Goal: Task Accomplishment & Management: Manage account settings

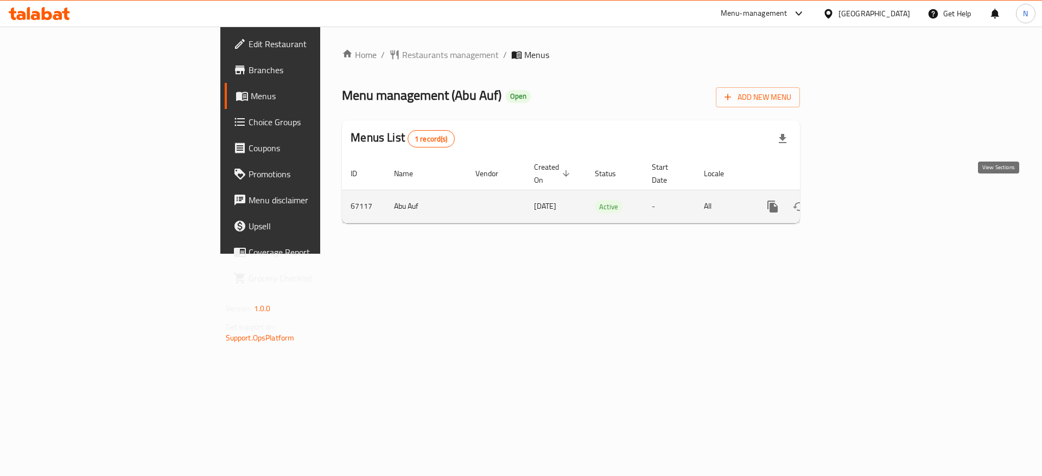
click at [855, 202] on icon "enhanced table" at bounding box center [851, 207] width 10 height 10
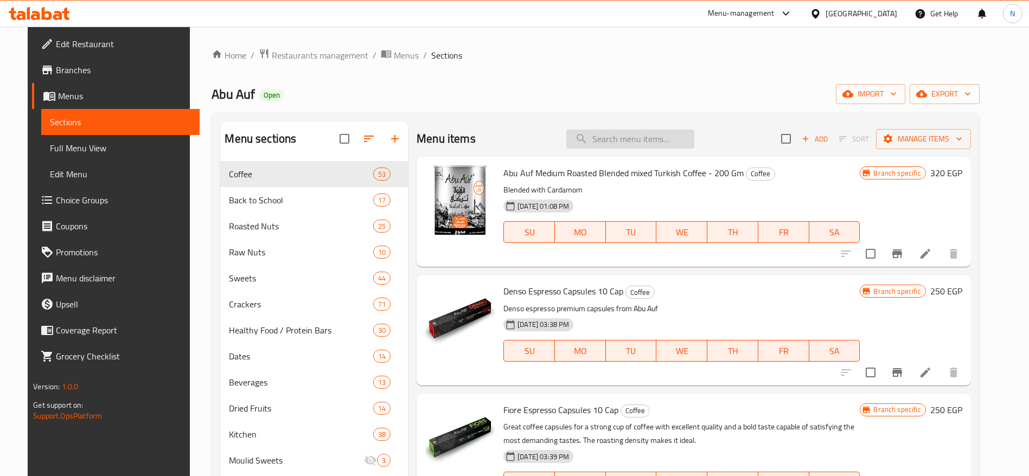
click at [633, 135] on input "search" at bounding box center [630, 139] width 128 height 19
paste input "bundle"
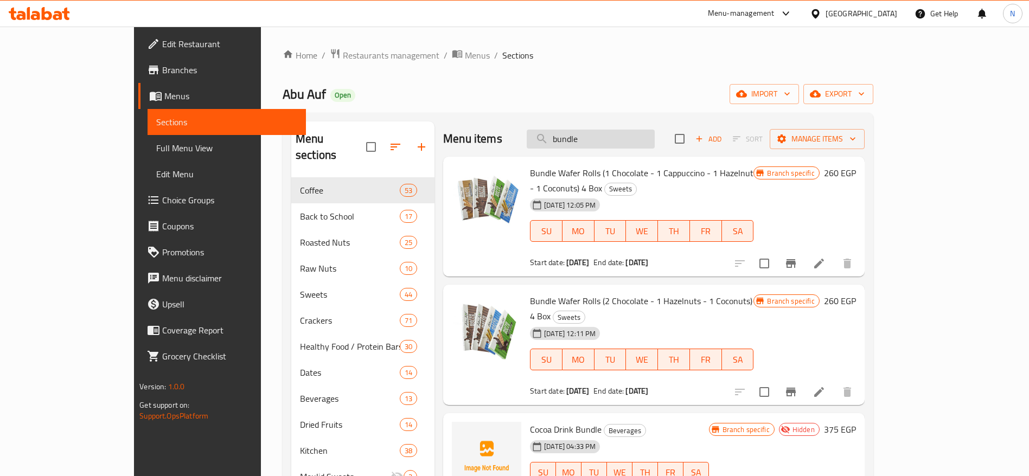
type input "bundle"
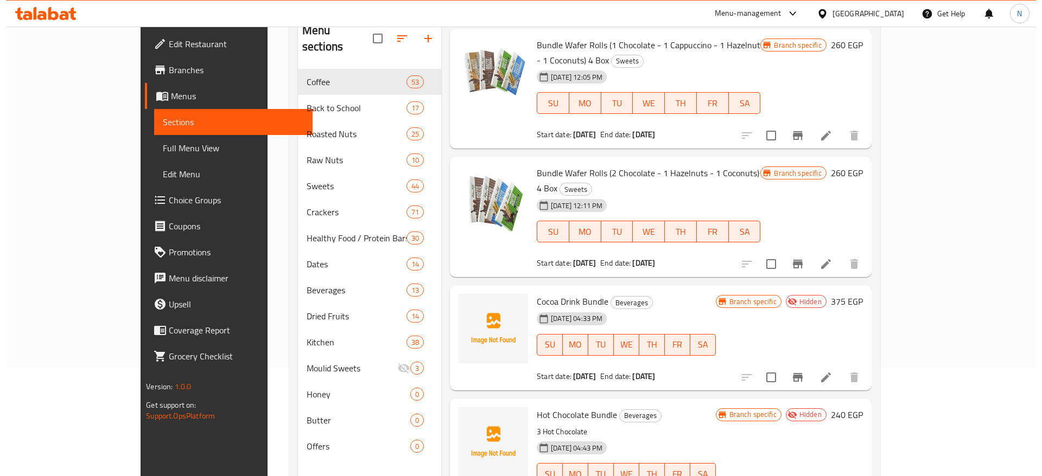
scroll to position [118, 0]
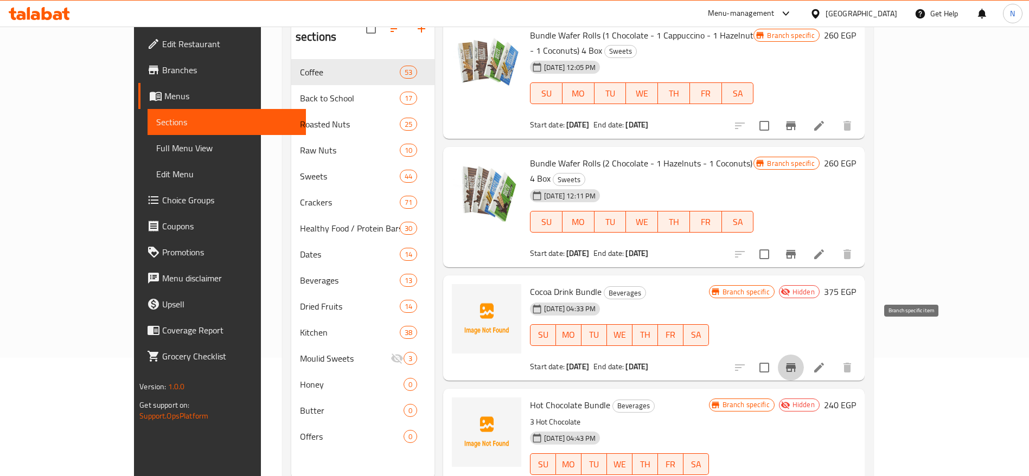
click at [804, 355] on button "Branch-specific-item" at bounding box center [791, 368] width 26 height 26
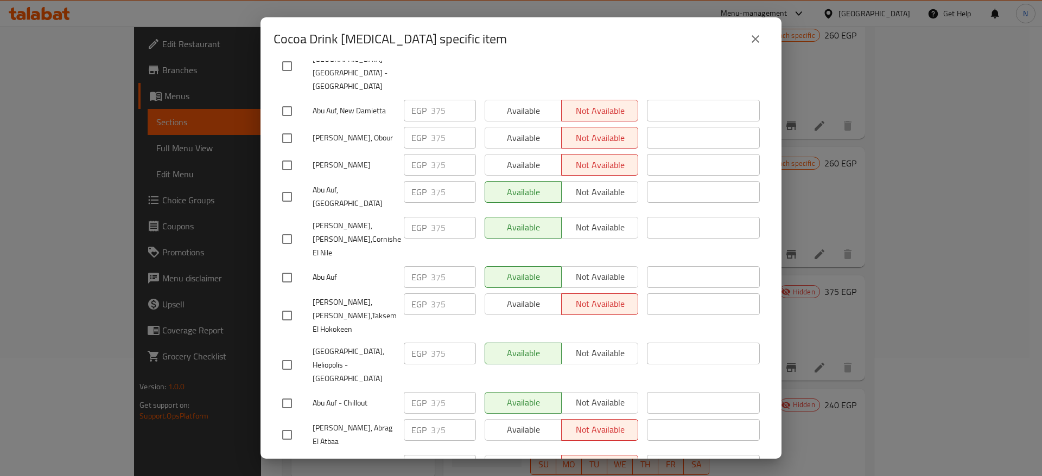
scroll to position [1926, 0]
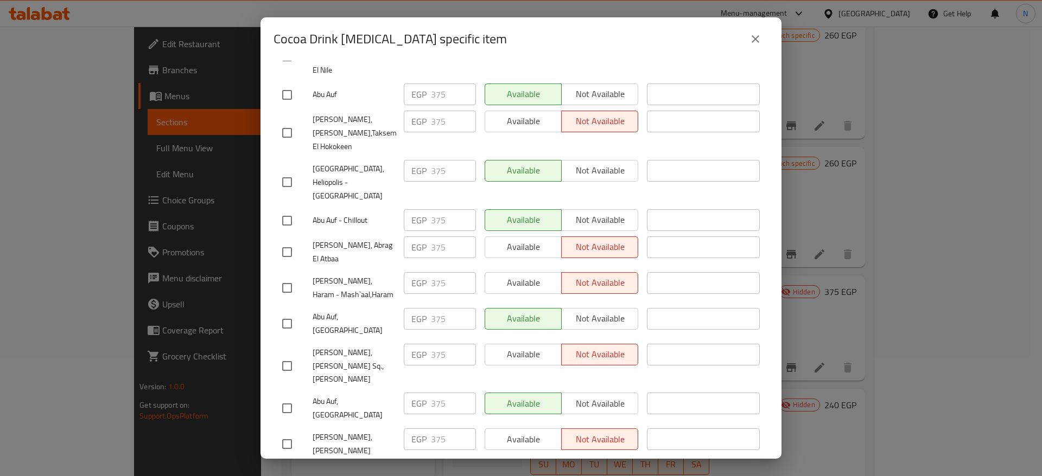
click at [923, 84] on div "Cocoa Drink [MEDICAL_DATA] specific item Cocoa Drink Bundle 375 EGP Current tim…" at bounding box center [521, 238] width 1042 height 476
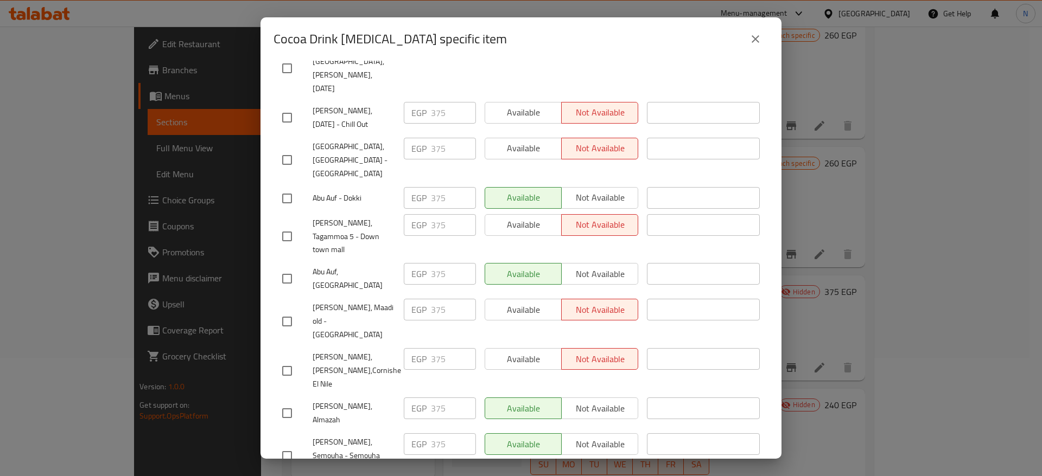
scroll to position [0, 0]
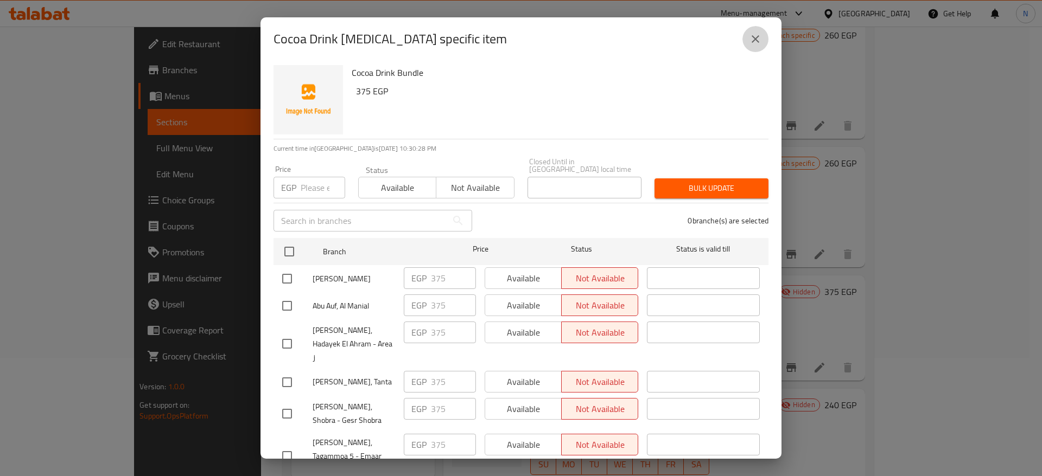
click at [759, 36] on icon "close" at bounding box center [755, 39] width 13 height 13
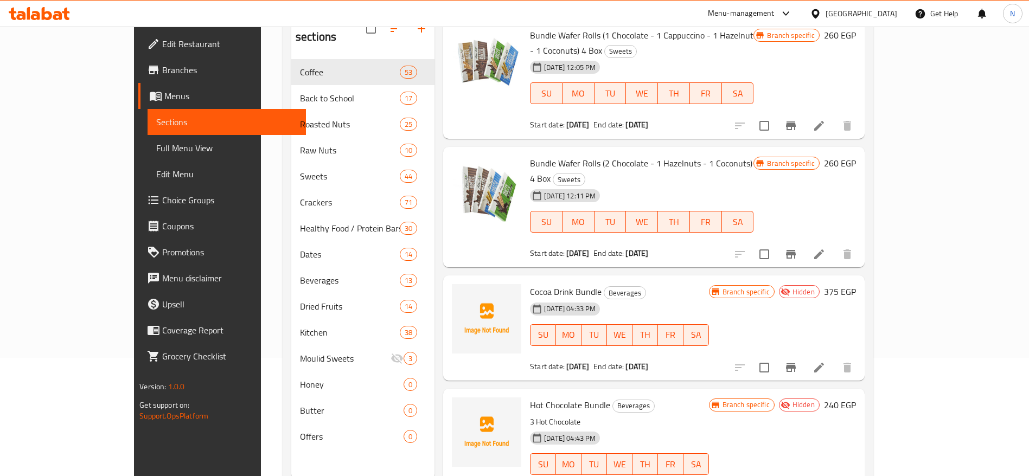
click at [542, 284] on span "Cocoa Drink Bundle" at bounding box center [566, 292] width 72 height 16
copy h6 "Cocoa Drink Bundle"
click at [797, 361] on icon "Branch-specific-item" at bounding box center [790, 367] width 13 height 13
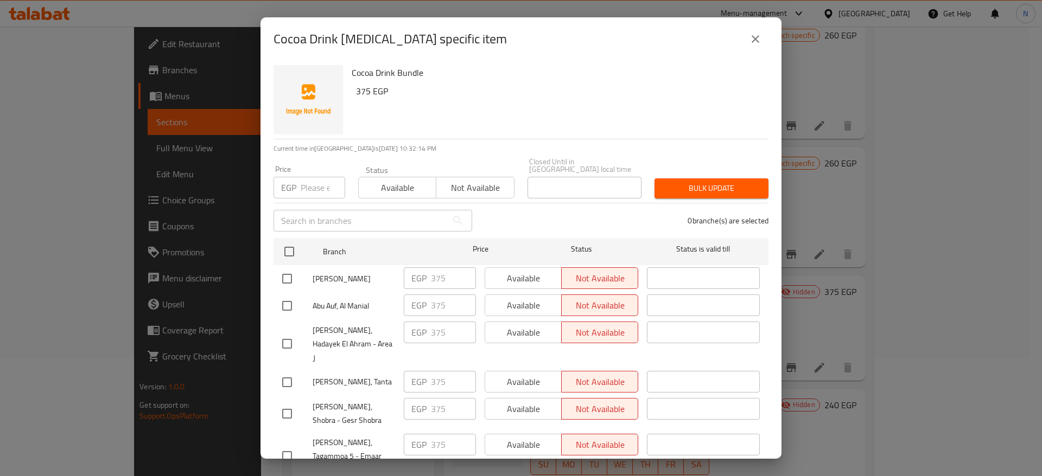
click at [373, 275] on span "[PERSON_NAME]" at bounding box center [353, 279] width 82 height 14
click at [291, 278] on input "checkbox" at bounding box center [287, 278] width 23 height 23
checkbox input "true"
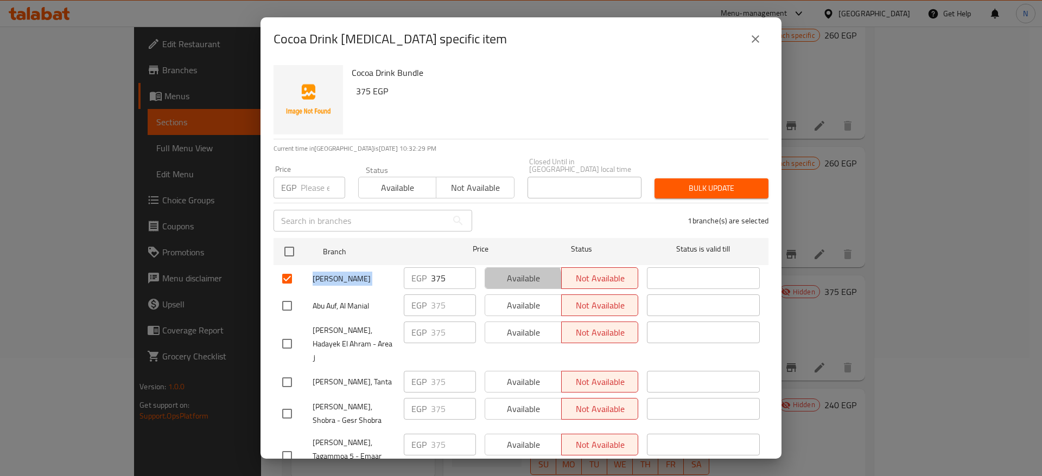
click at [512, 274] on span "Available" at bounding box center [523, 279] width 68 height 16
click at [395, 76] on h6 "Cocoa Drink Bundle" at bounding box center [556, 72] width 408 height 15
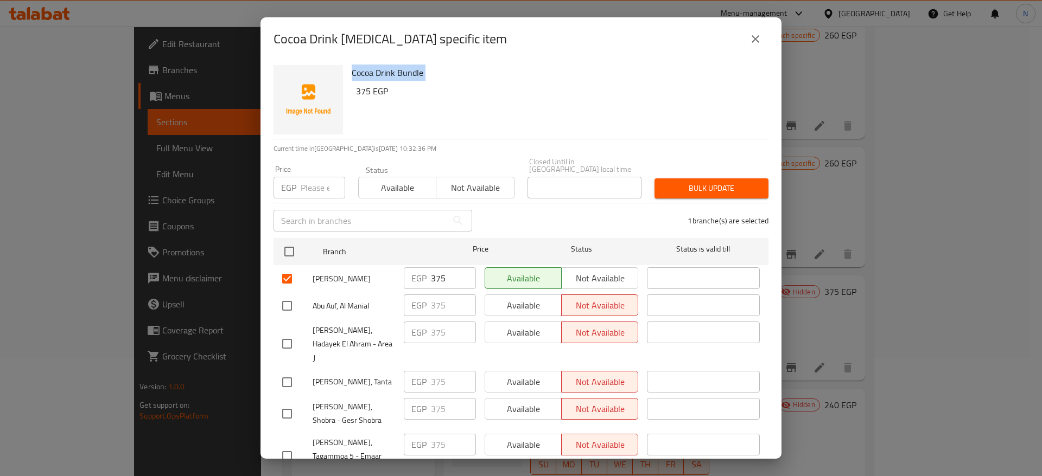
click at [395, 76] on h6 "Cocoa Drink Bundle" at bounding box center [556, 72] width 408 height 15
copy div "Cocoa Drink Bundle"
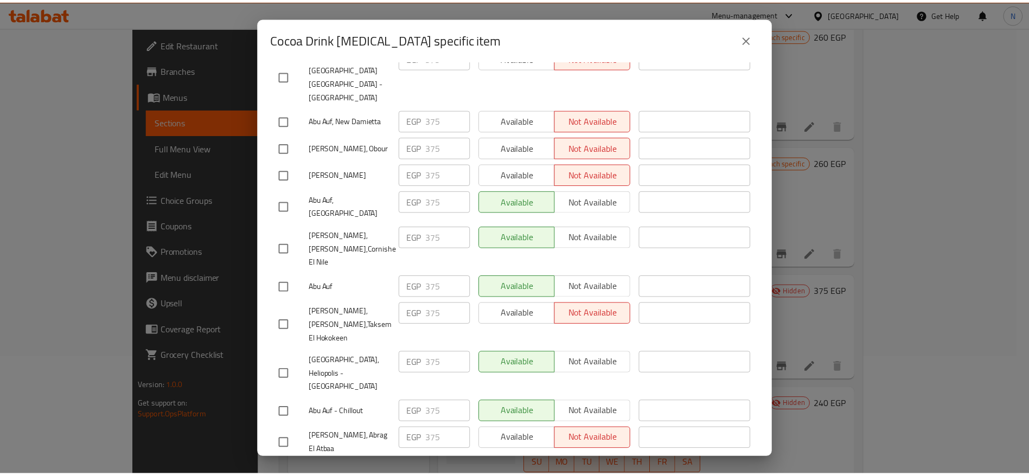
scroll to position [1926, 0]
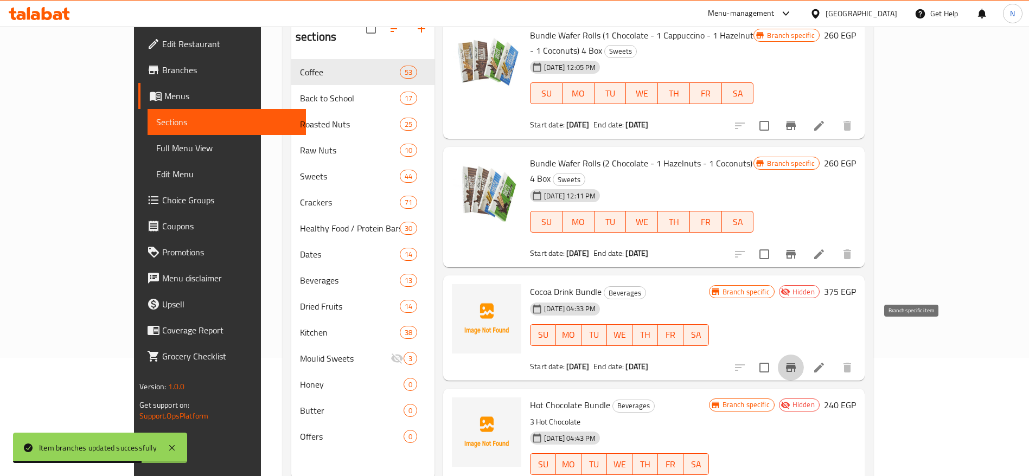
click at [804, 355] on button "Branch-specific-item" at bounding box center [791, 368] width 26 height 26
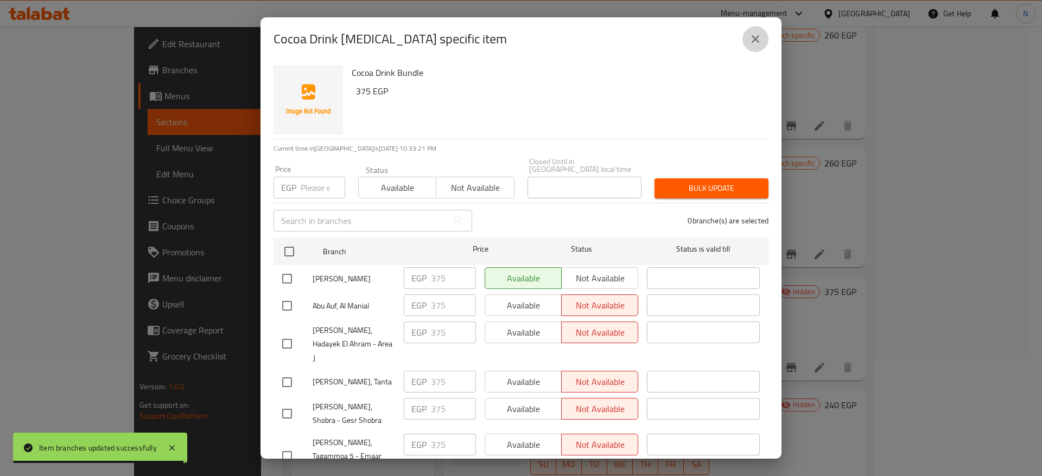
click at [754, 46] on button "close" at bounding box center [755, 39] width 26 height 26
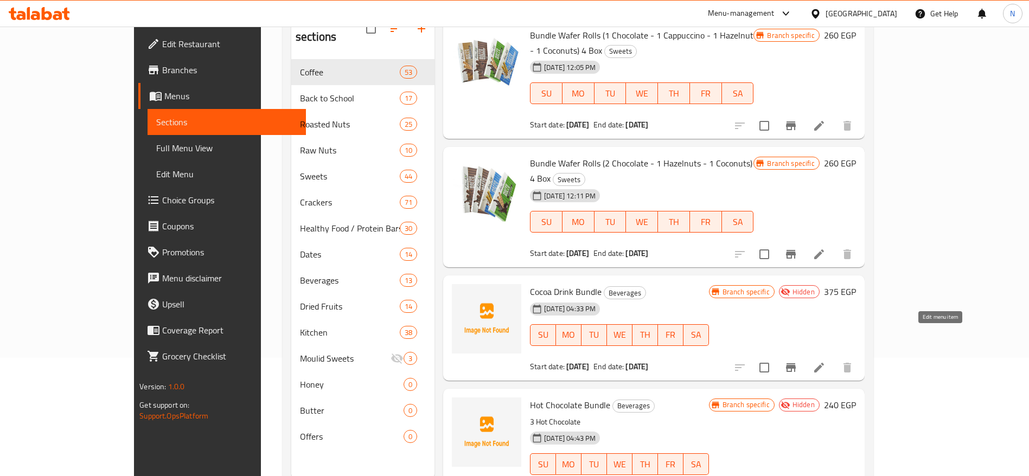
click at [824, 363] on icon at bounding box center [819, 368] width 10 height 10
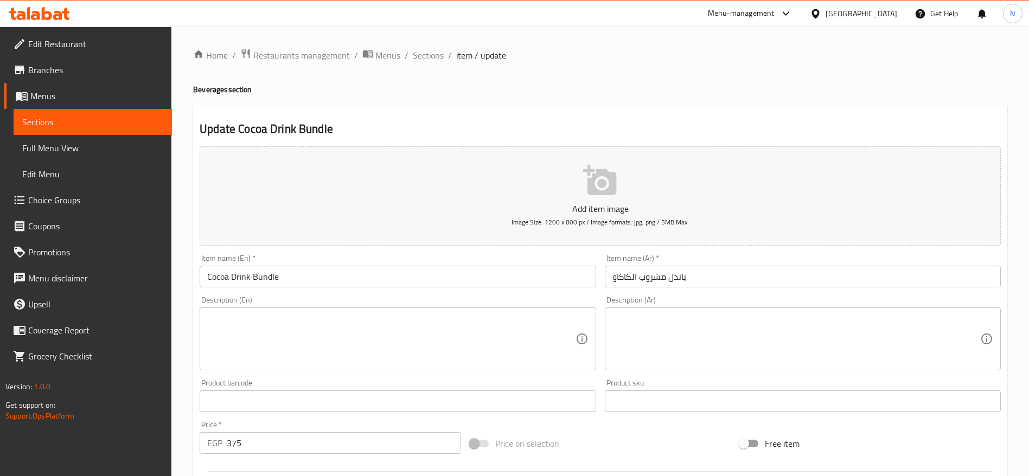
scroll to position [290, 0]
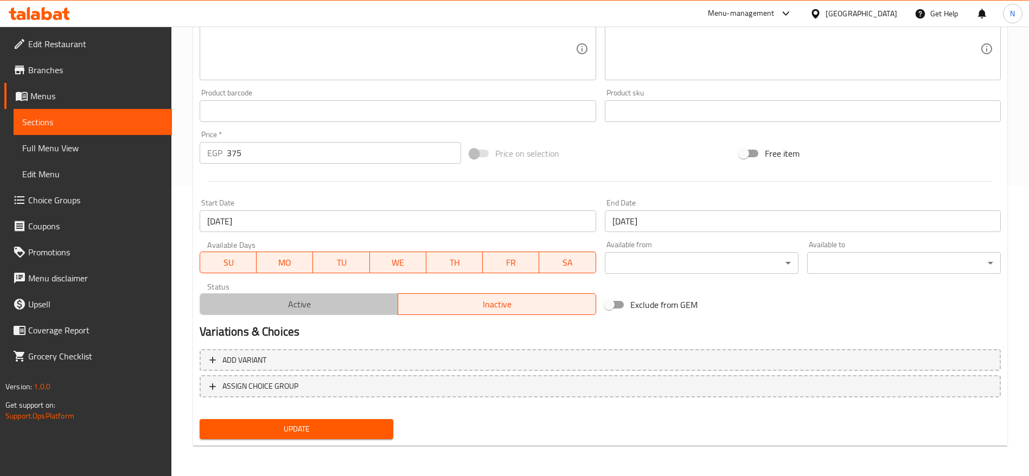
click at [352, 298] on span "Active" at bounding box center [299, 305] width 189 height 16
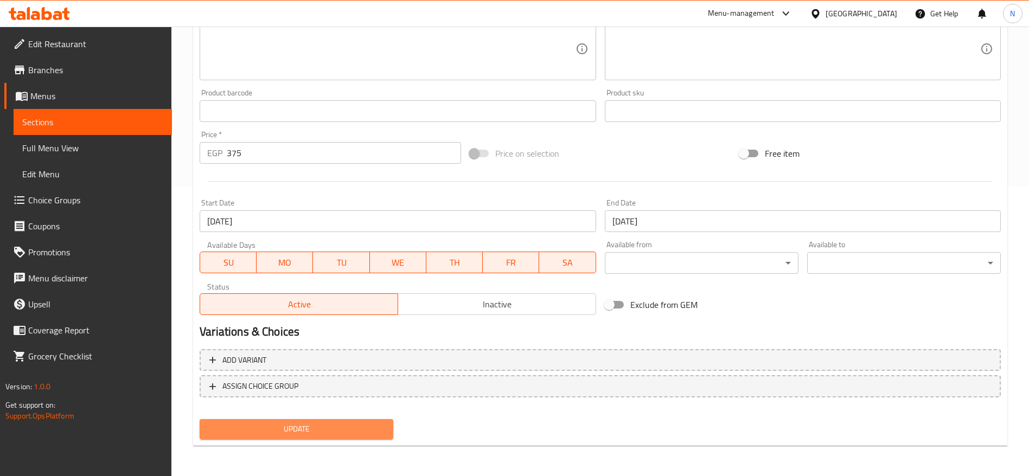
click at [331, 423] on span "Update" at bounding box center [296, 430] width 176 height 14
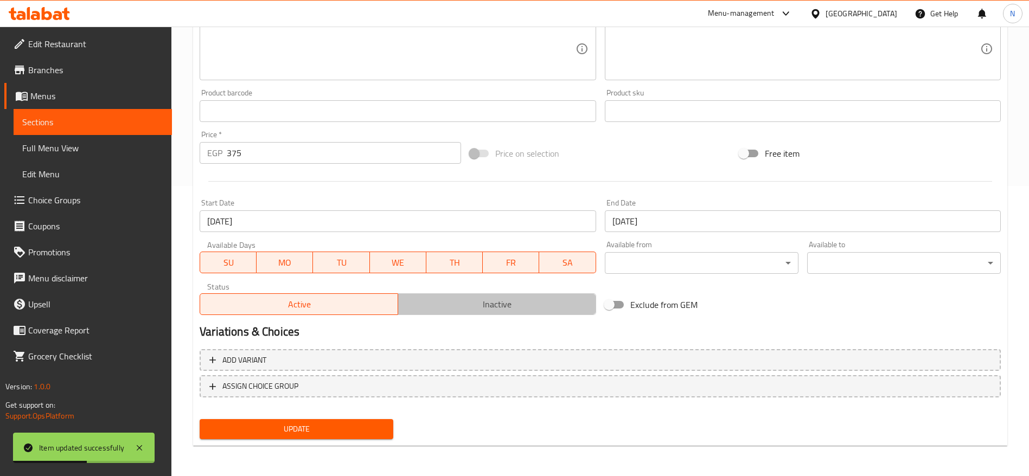
click at [434, 311] on span "Inactive" at bounding box center [497, 305] width 189 height 16
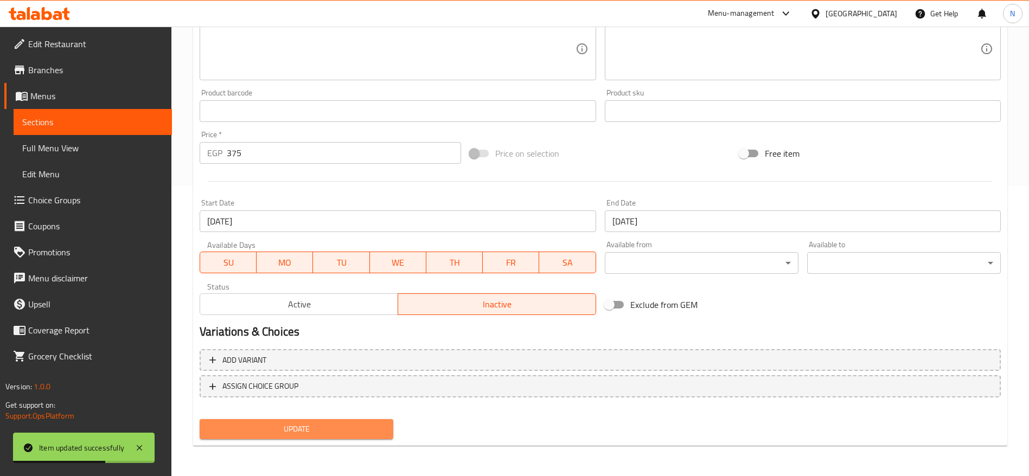
click at [337, 432] on span "Update" at bounding box center [296, 430] width 176 height 14
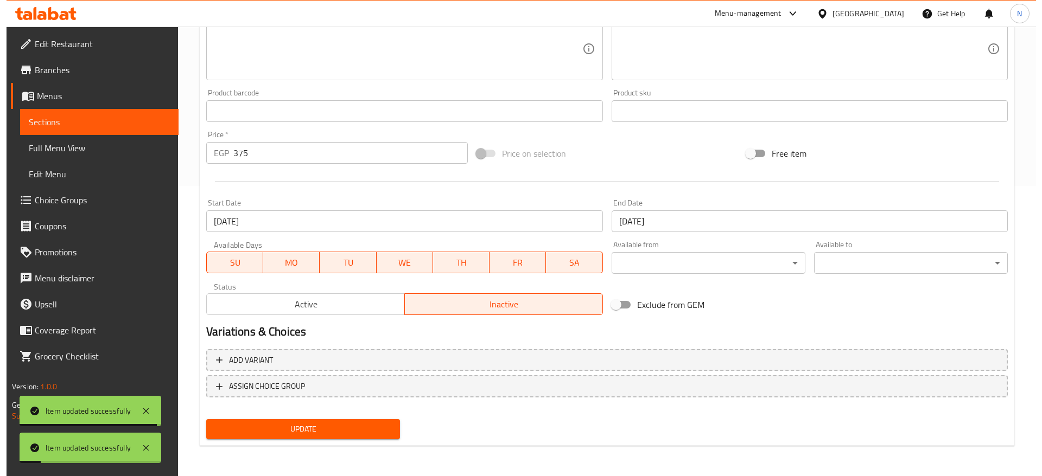
scroll to position [0, 0]
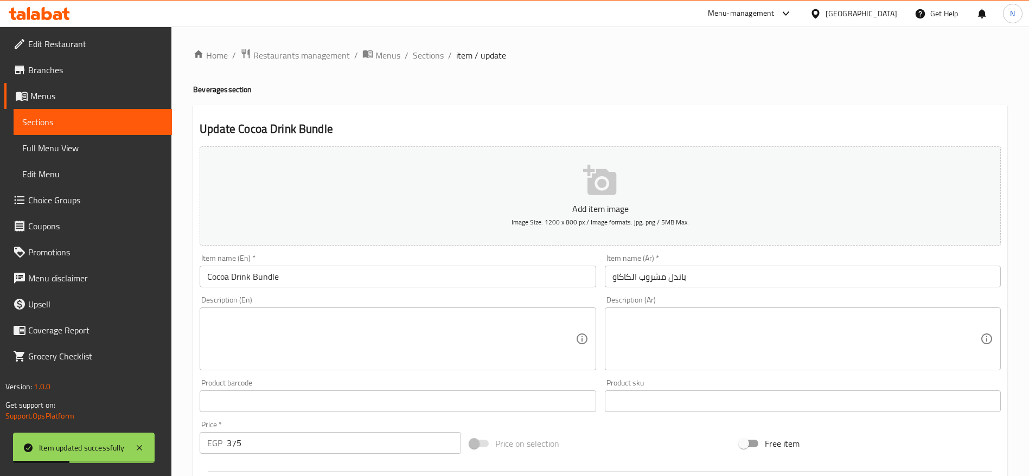
click at [388, 277] on input "Cocoa Drink Bundle" at bounding box center [398, 277] width 396 height 22
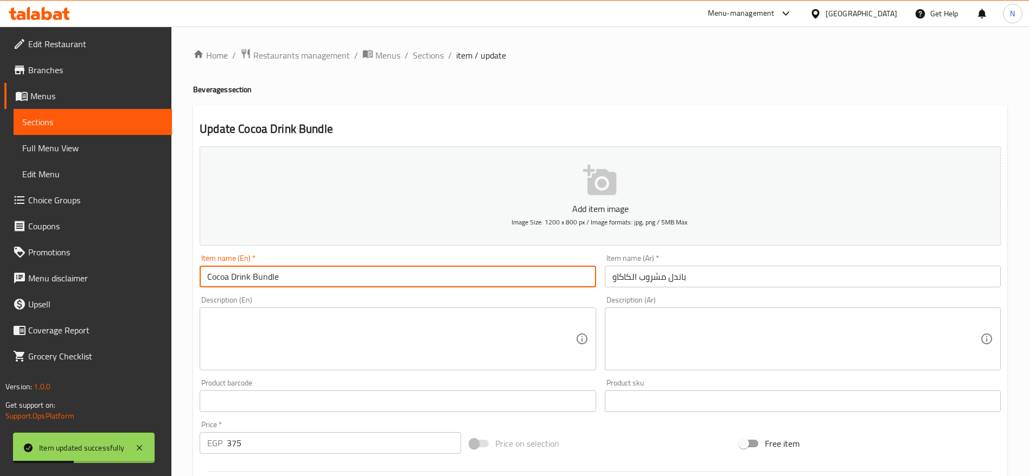
click at [388, 277] on input "Cocoa Drink Bundle" at bounding box center [398, 277] width 396 height 22
click at [428, 56] on span "Sections" at bounding box center [428, 55] width 31 height 13
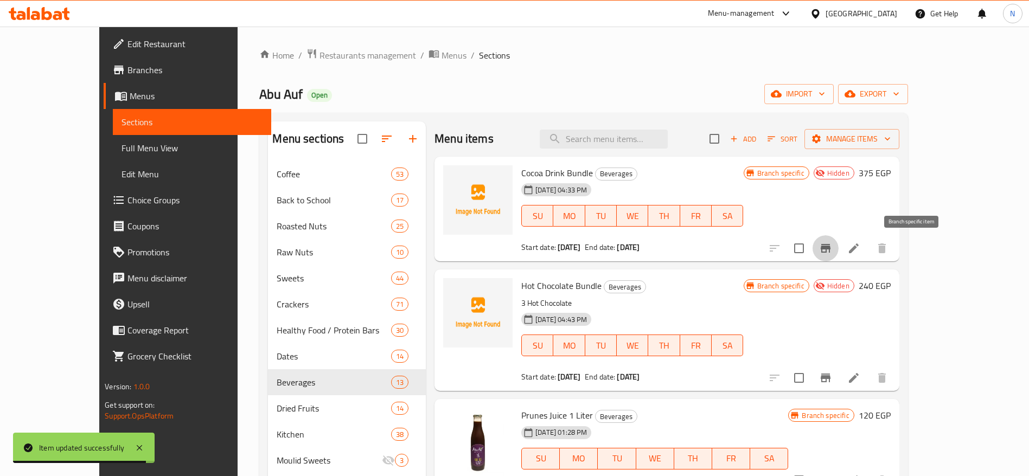
click at [832, 253] on icon "Branch-specific-item" at bounding box center [825, 248] width 13 height 13
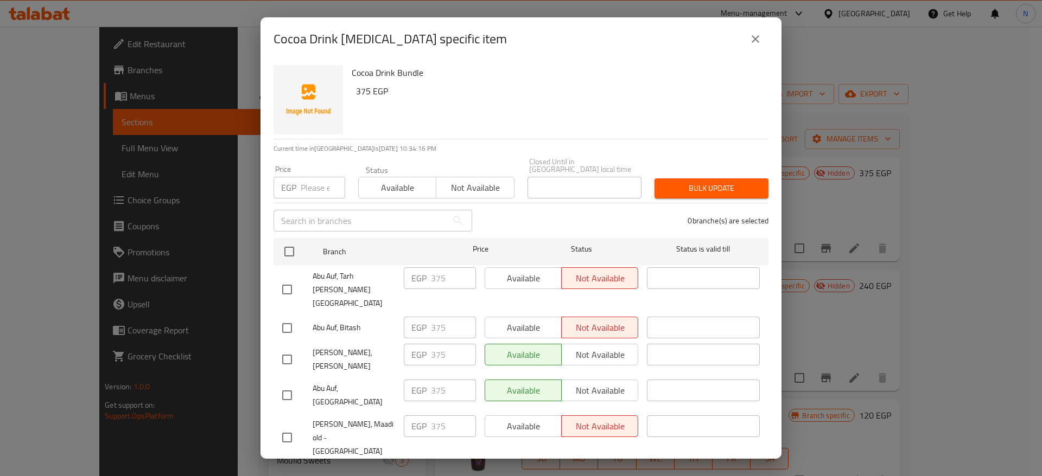
scroll to position [456, 0]
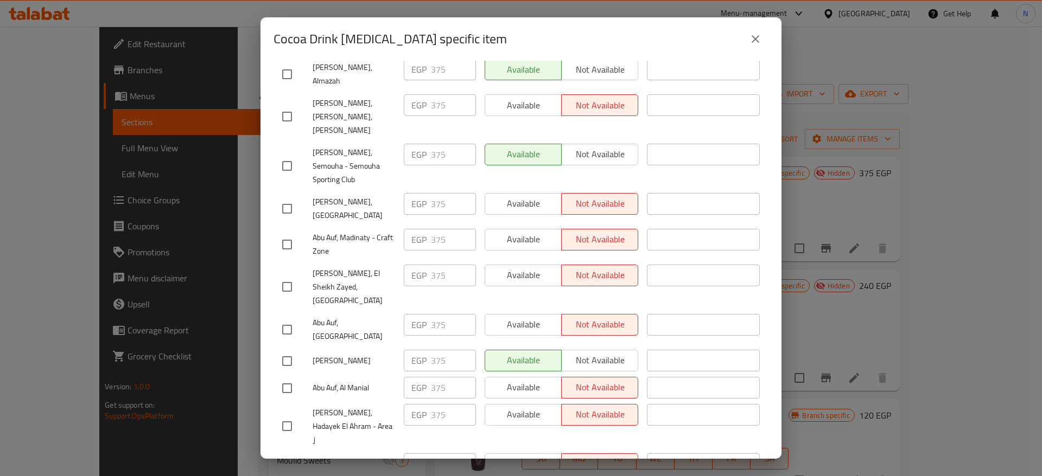
click at [282, 350] on input "checkbox" at bounding box center [287, 361] width 23 height 23
checkbox input "true"
click at [584, 353] on span "Not available" at bounding box center [600, 361] width 68 height 16
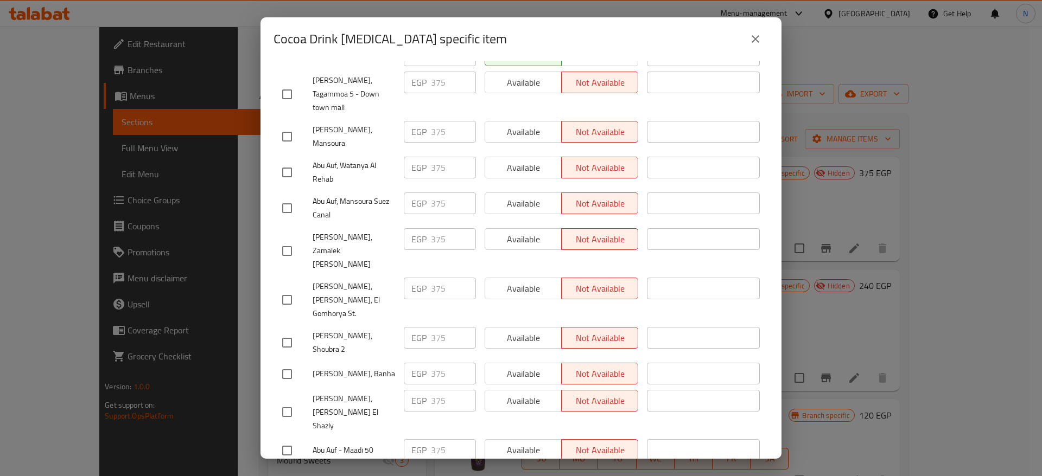
scroll to position [1926, 0]
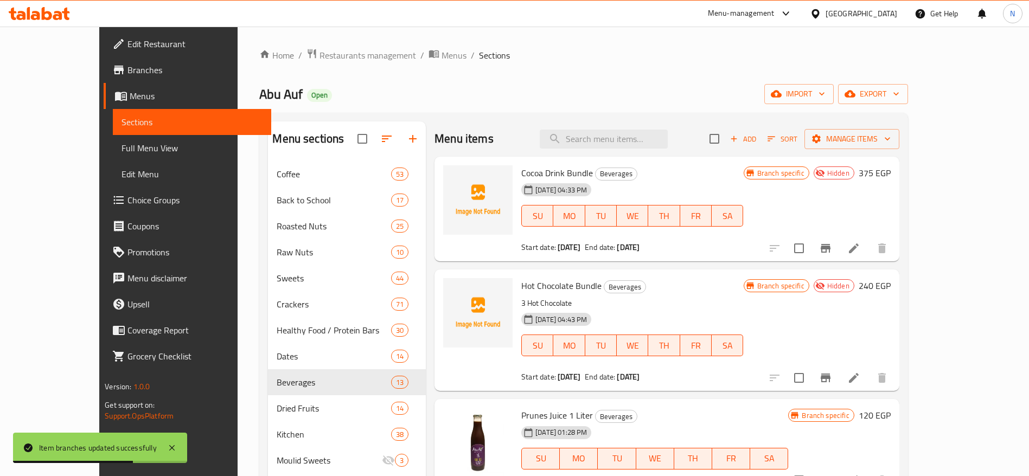
click at [556, 290] on span "Hot Chocolate Bundle" at bounding box center [561, 286] width 80 height 16
copy h6 "Hot Chocolate Bundle"
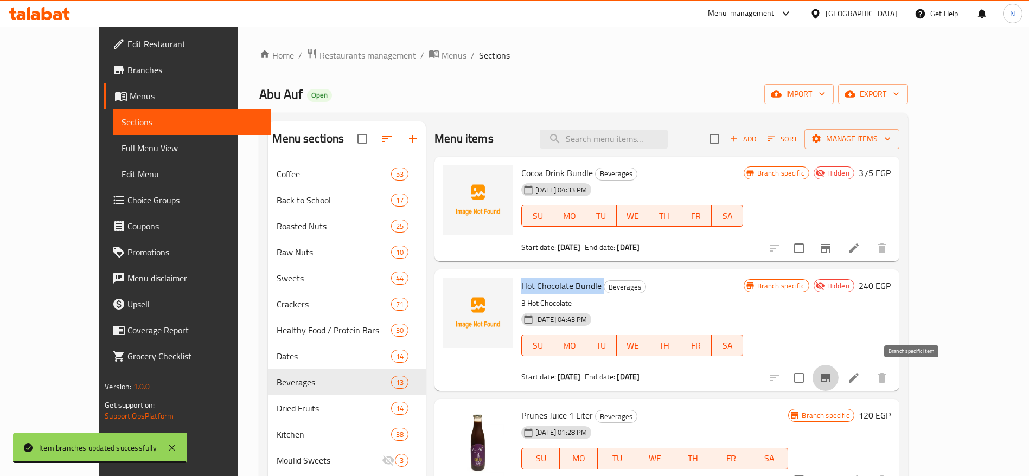
click at [832, 384] on icon "Branch-specific-item" at bounding box center [825, 378] width 13 height 13
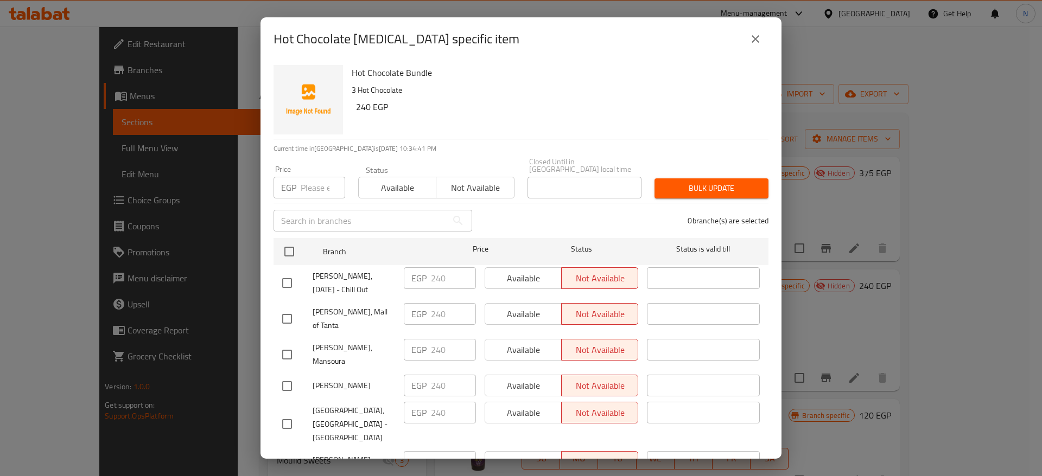
click at [283, 375] on input "checkbox" at bounding box center [287, 386] width 23 height 23
checkbox input "true"
click at [528, 378] on span "Available" at bounding box center [523, 386] width 68 height 16
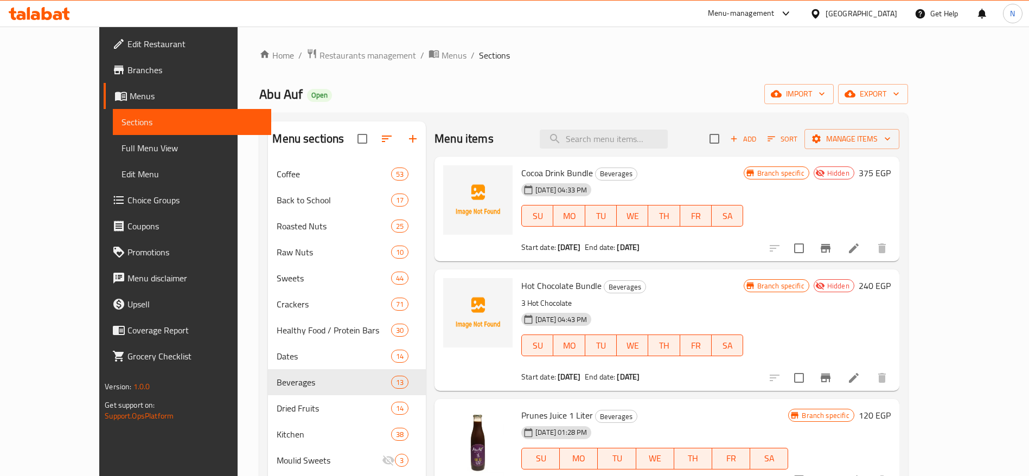
click at [540, 289] on span "Hot Chocolate Bundle" at bounding box center [561, 286] width 80 height 16
copy h6 "Hot Chocolate Bundle"
click at [839, 371] on button "Branch-specific-item" at bounding box center [826, 378] width 26 height 26
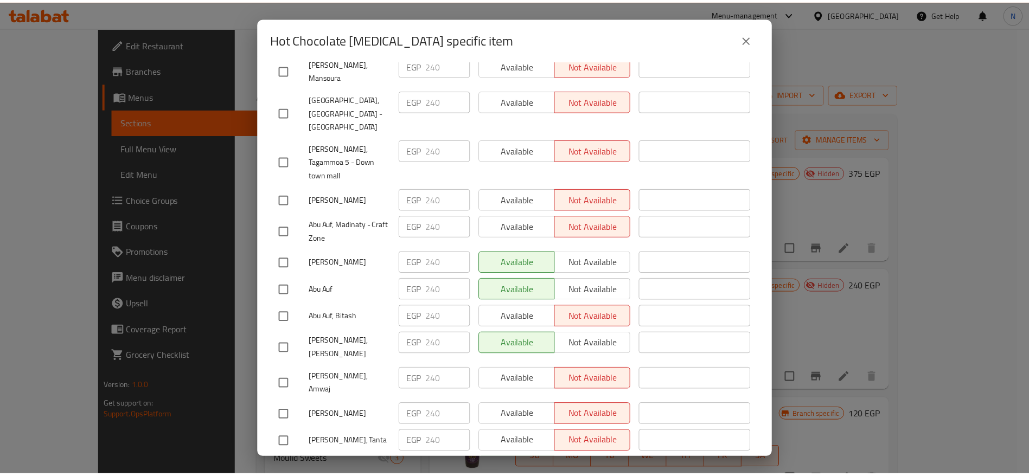
scroll to position [0, 0]
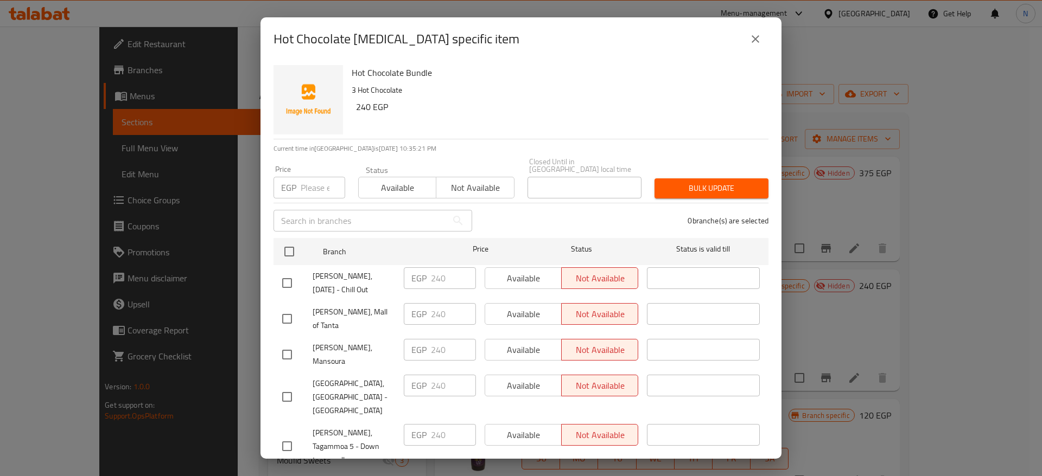
click at [759, 43] on icon "close" at bounding box center [755, 39] width 13 height 13
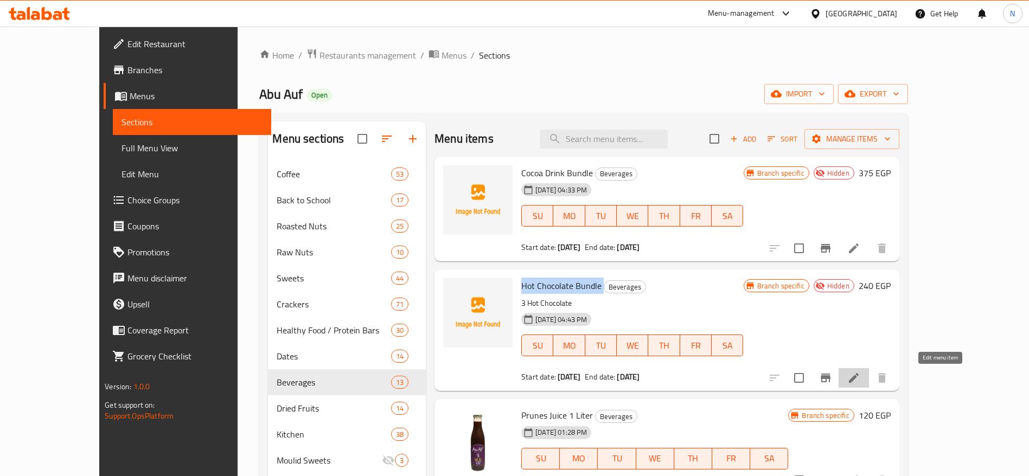
click at [860, 382] on icon at bounding box center [853, 378] width 13 height 13
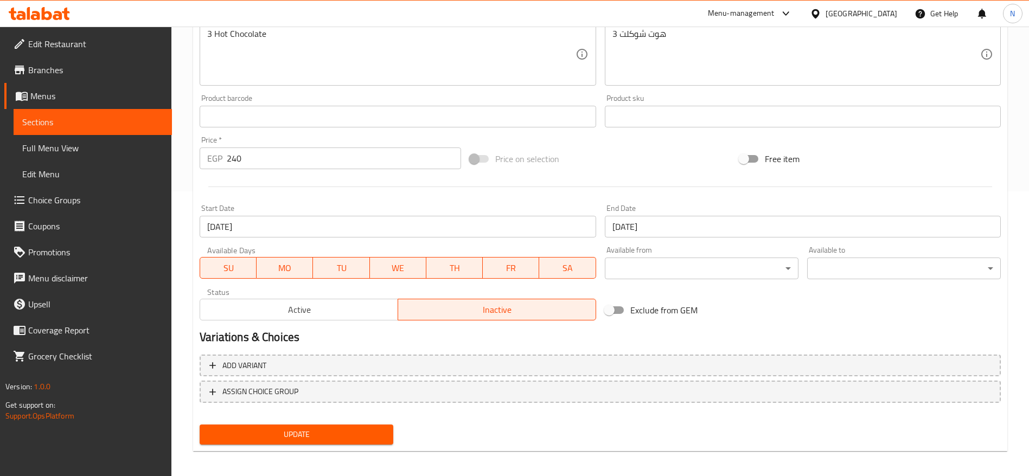
scroll to position [290, 0]
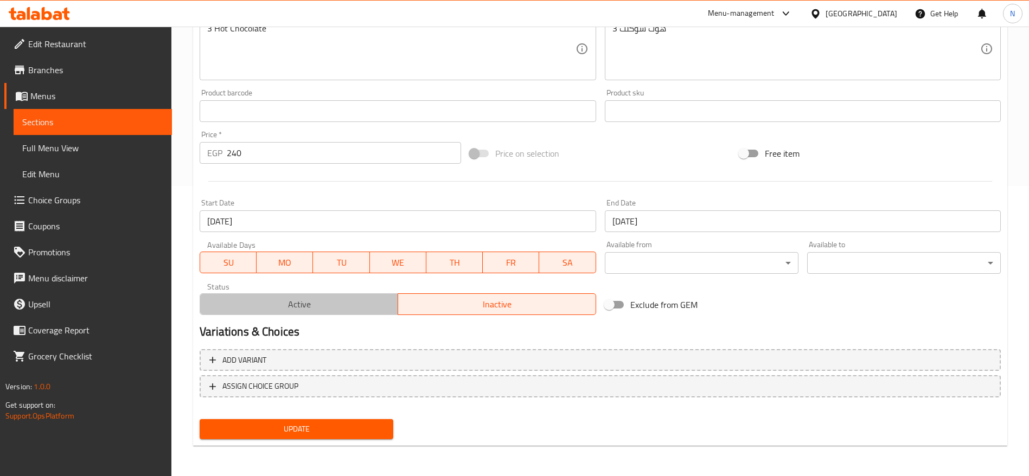
click at [346, 296] on button "Active" at bounding box center [299, 304] width 199 height 22
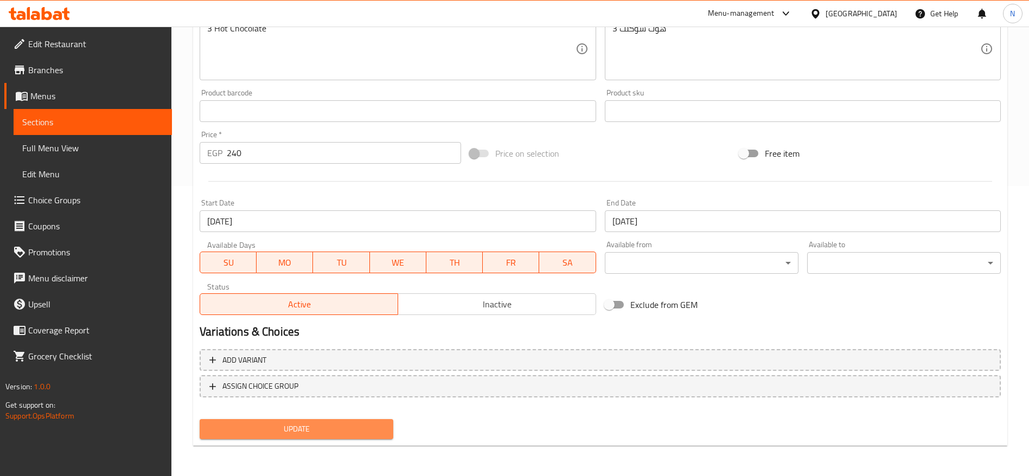
click at [327, 428] on span "Update" at bounding box center [296, 430] width 176 height 14
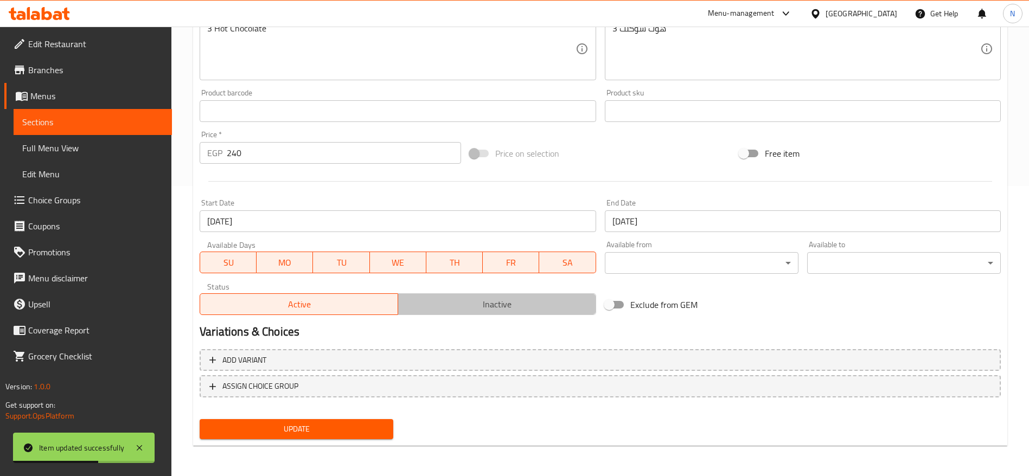
click at [476, 305] on span "Inactive" at bounding box center [497, 305] width 189 height 16
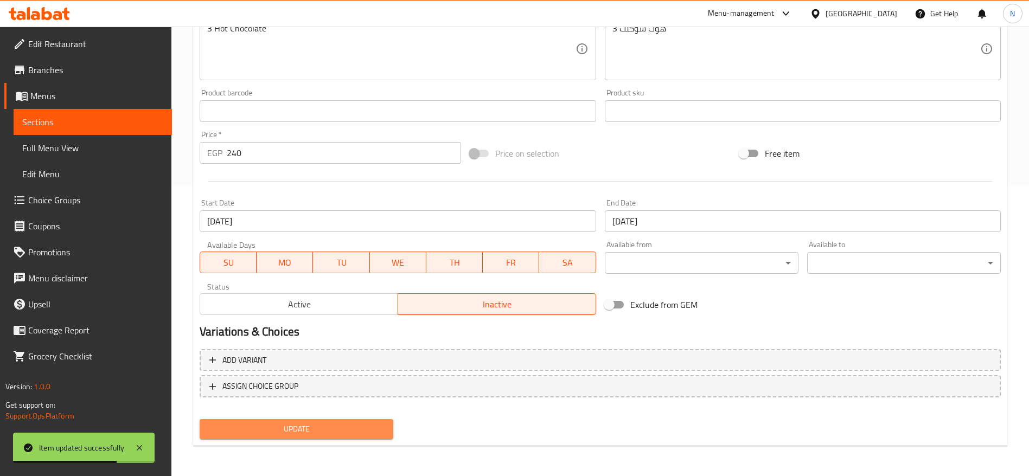
click at [344, 433] on span "Update" at bounding box center [296, 430] width 176 height 14
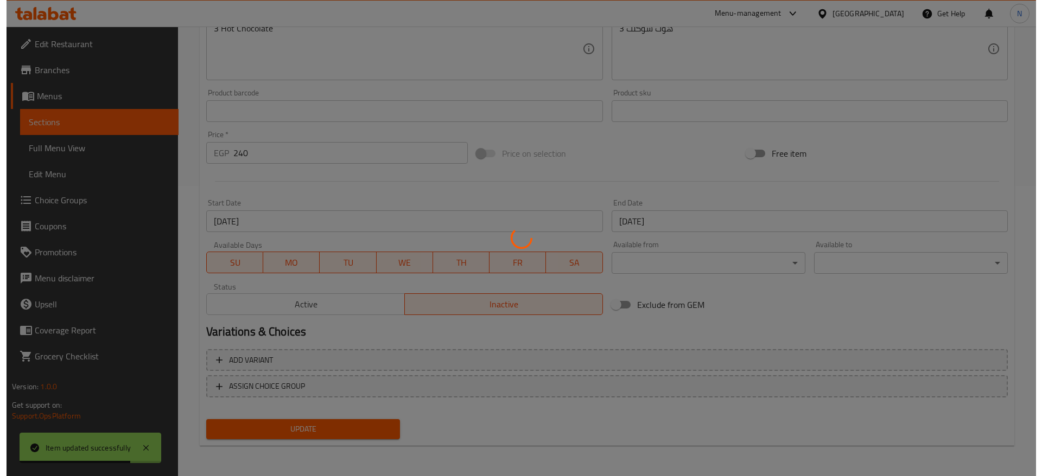
scroll to position [0, 0]
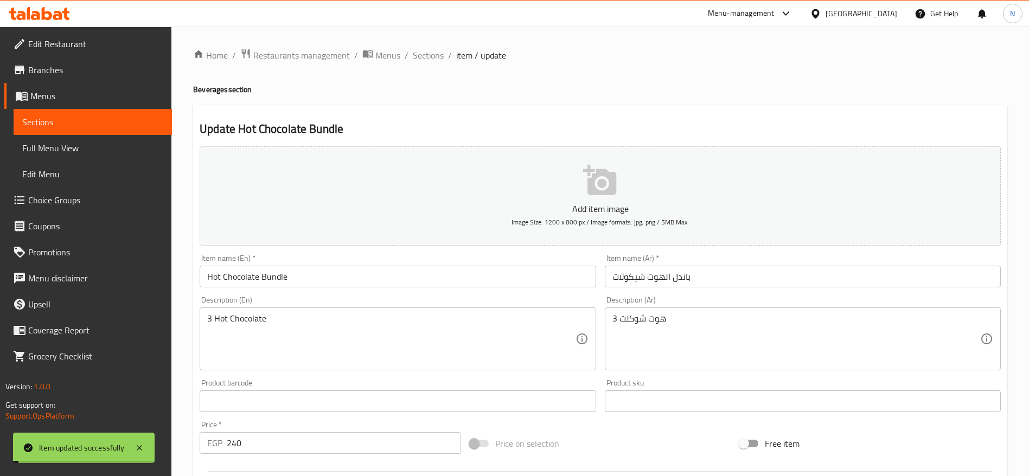
click at [274, 279] on input "Hot Chocolate Bundle" at bounding box center [398, 277] width 396 height 22
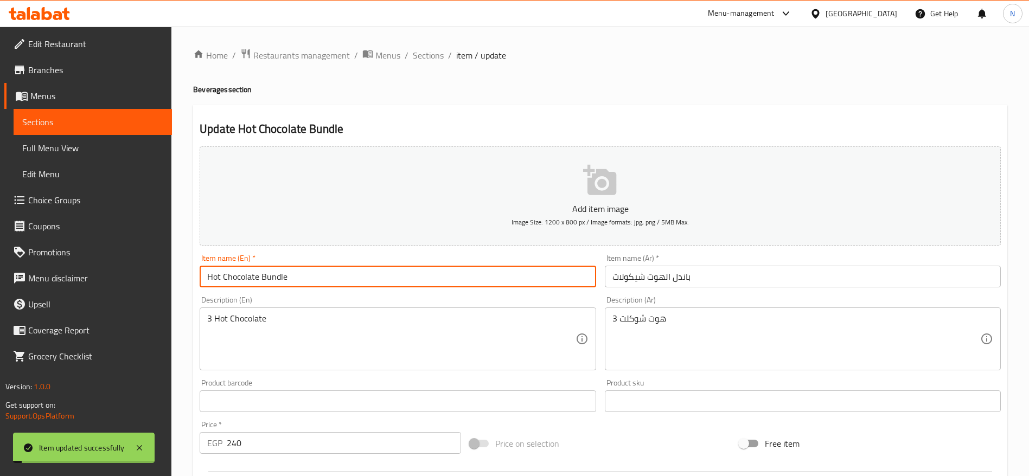
click at [274, 279] on input "Hot Chocolate Bundle" at bounding box center [398, 277] width 396 height 22
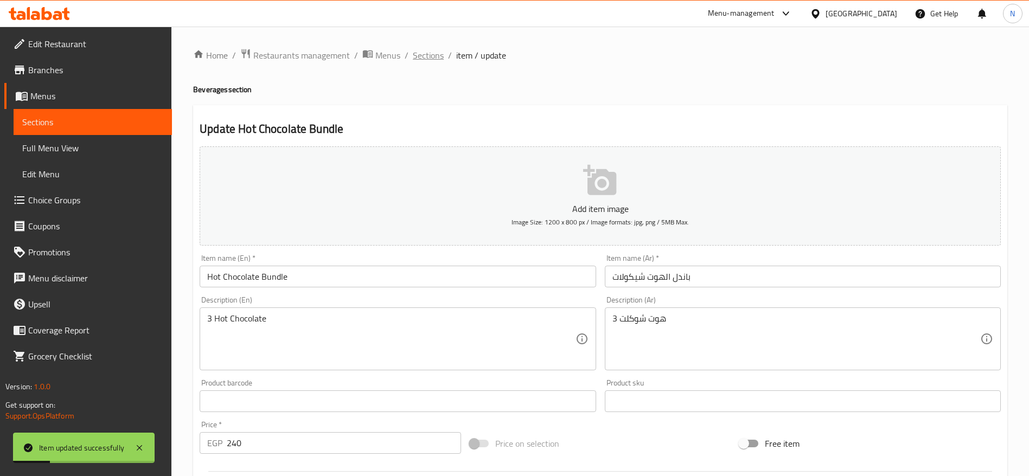
click at [424, 59] on span "Sections" at bounding box center [428, 55] width 31 height 13
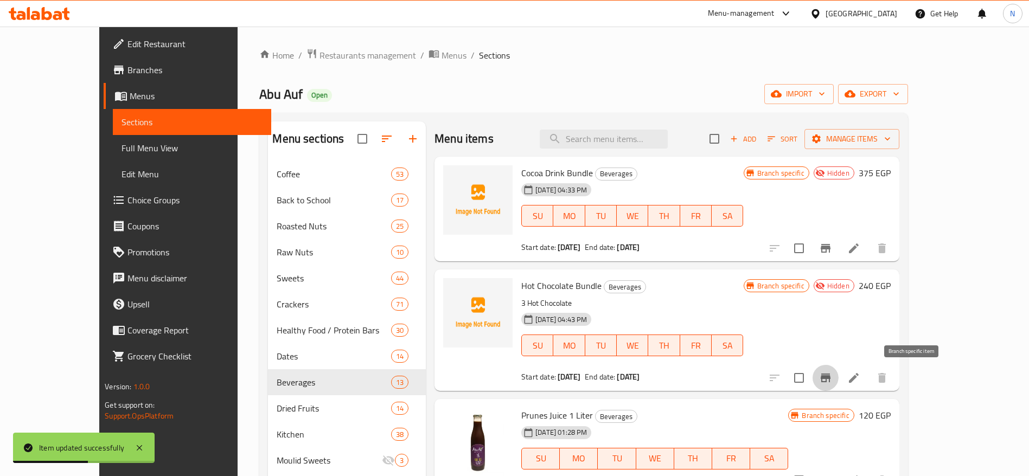
click at [831, 378] on icon "Branch-specific-item" at bounding box center [826, 378] width 10 height 9
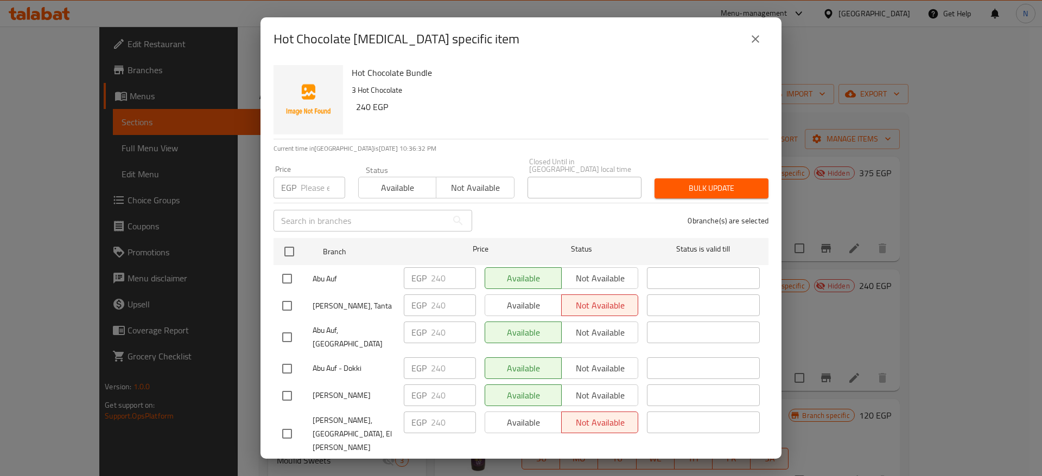
click at [284, 385] on input "checkbox" at bounding box center [287, 396] width 23 height 23
checkbox input "true"
click at [623, 388] on span "Not available" at bounding box center [600, 396] width 68 height 16
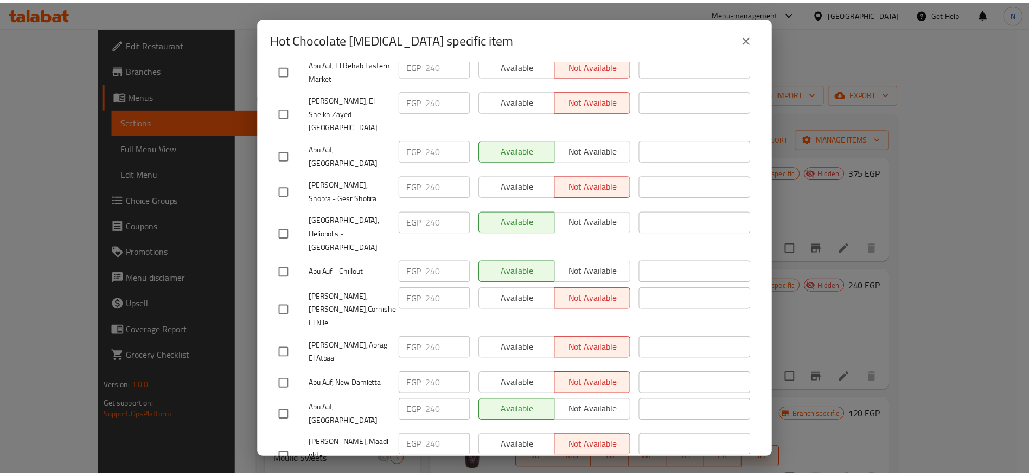
scroll to position [1926, 0]
